Goal: Task Accomplishment & Management: Manage account settings

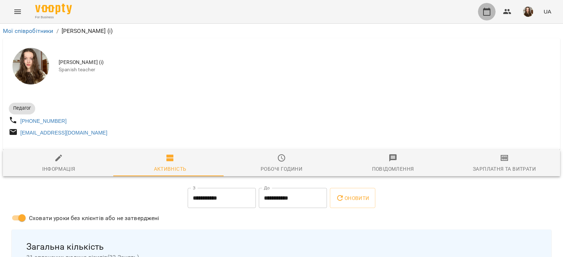
click at [485, 12] on icon "button" at bounding box center [486, 11] width 9 height 9
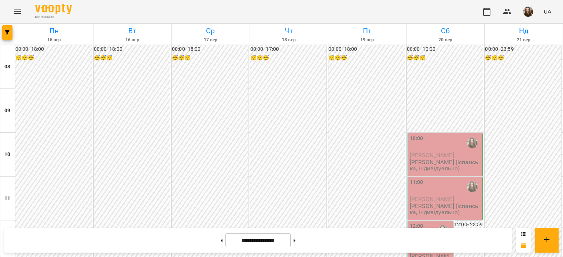
scroll to position [382, 0]
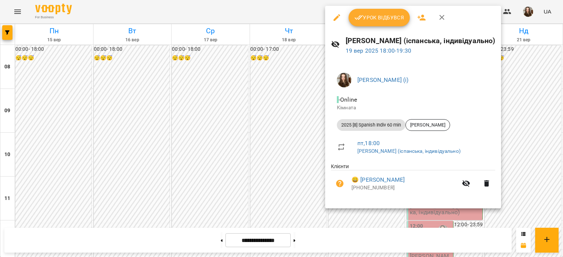
click at [355, 219] on div at bounding box center [281, 128] width 563 height 257
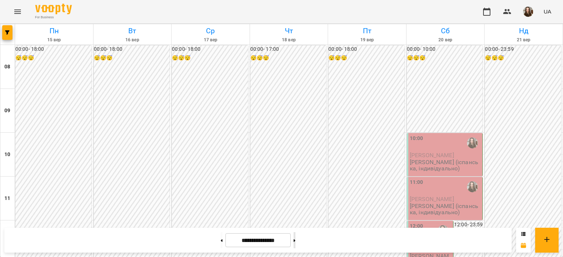
click at [295, 246] on button at bounding box center [294, 241] width 2 height 16
click at [220, 240] on button at bounding box center [221, 241] width 2 height 16
click at [220, 241] on icon at bounding box center [221, 241] width 2 height 3
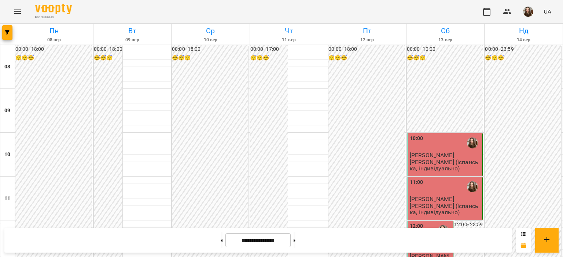
scroll to position [406, 0]
click at [295, 241] on button at bounding box center [294, 241] width 2 height 16
type input "**********"
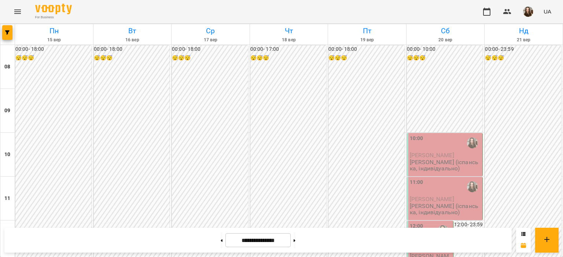
scroll to position [363, 0]
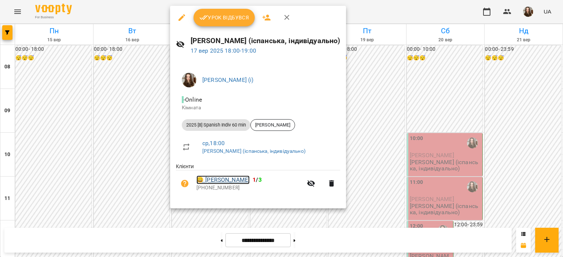
click at [233, 177] on link "😀 [PERSON_NAME]" at bounding box center [222, 180] width 53 height 9
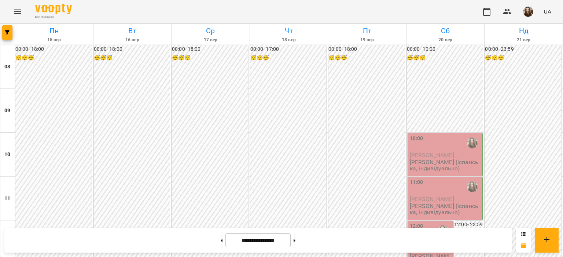
scroll to position [397, 0]
